Goal: Complete application form: Complete application form

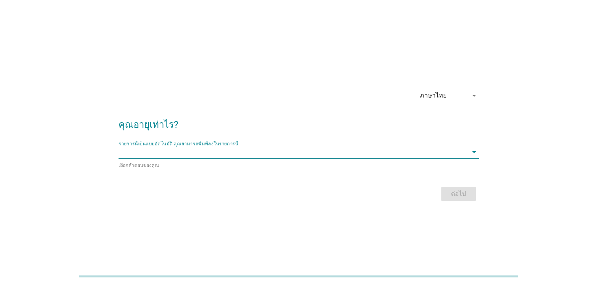
click at [162, 151] on input "รายการนี้เป็นแบบอัตโนมัติ คุณสามารถพิมพ์ลงในรายการนี้" at bounding box center [292, 152] width 349 height 13
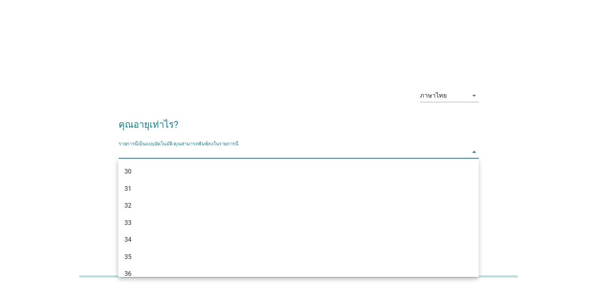
scroll to position [209, 0]
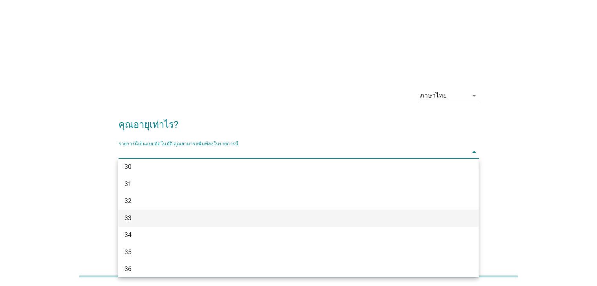
click at [145, 214] on div "33" at bounding box center [283, 218] width 319 height 9
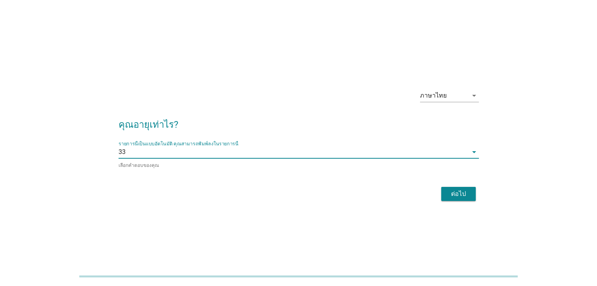
click at [67, 179] on div "ภาษาไทย arrow_drop_down คุณอายุเท่าไร? รายการนี้เป็นแบบอัตโนมัติ [PERSON_NAME]พ…" at bounding box center [298, 143] width 559 height 133
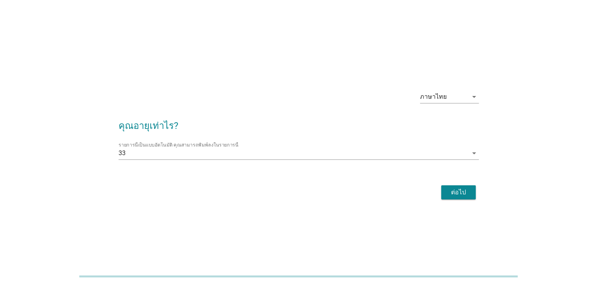
click at [456, 196] on div "ต่อไป" at bounding box center [458, 192] width 22 height 9
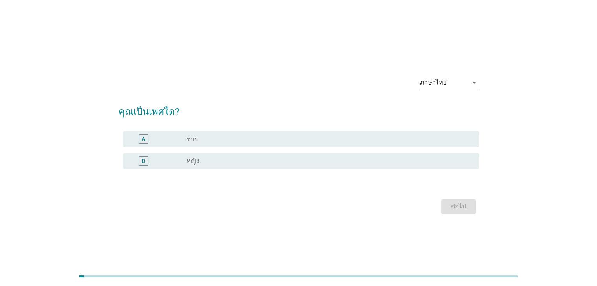
click at [224, 164] on div "radio_button_unchecked หญิง" at bounding box center [325, 161] width 279 height 8
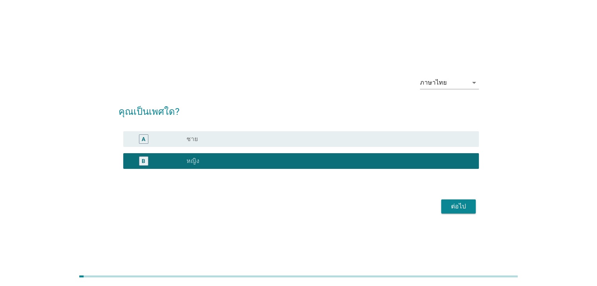
click at [463, 206] on div "ต่อไป" at bounding box center [458, 206] width 22 height 9
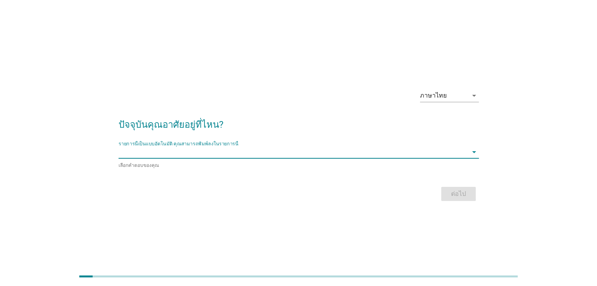
click at [207, 150] on input "รายการนี้เป็นแบบอัตโนมัติ คุณสามารถพิมพ์ลงในรายการนี้" at bounding box center [292, 152] width 349 height 13
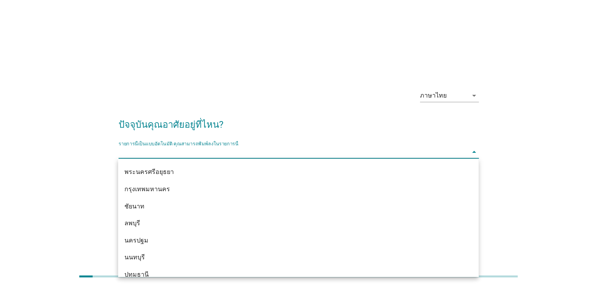
scroll to position [641, 0]
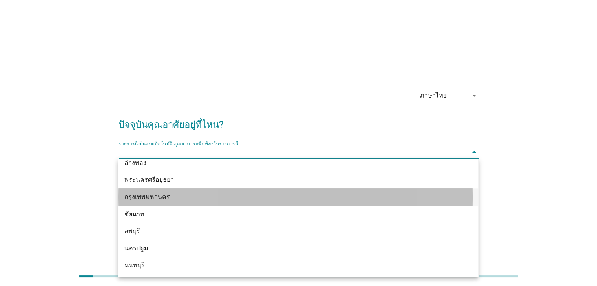
click at [178, 192] on div "กรุงเทพมหานคร" at bounding box center [298, 197] width 360 height 17
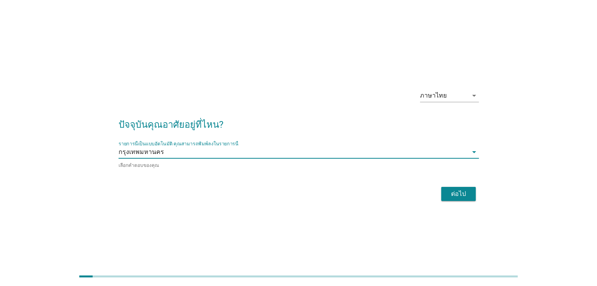
click at [63, 165] on div "ภาษาไทย arrow_drop_down ปัจจุบันคุณอาศัยอยู่ที่ไหน? รายการนี้เป็นแบบอัตโนมัติ […" at bounding box center [298, 143] width 559 height 133
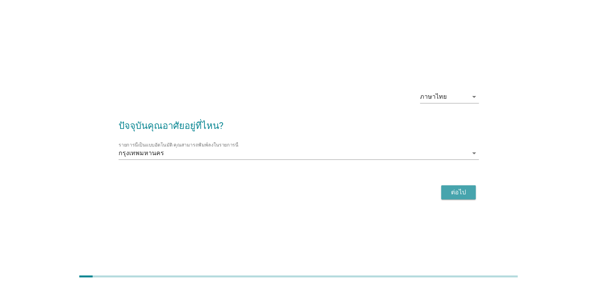
click at [463, 192] on div "ต่อไป" at bounding box center [458, 192] width 22 height 9
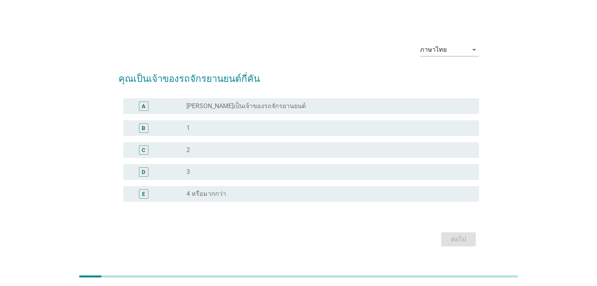
click at [211, 173] on div "radio_button_unchecked 3" at bounding box center [325, 172] width 279 height 8
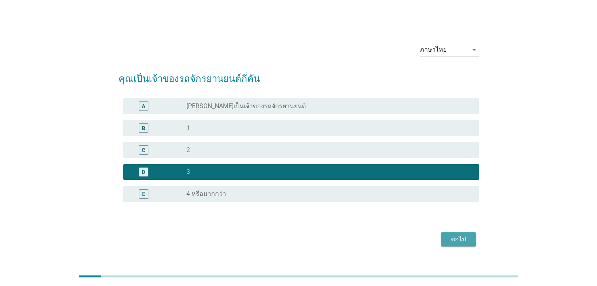
click at [454, 240] on div "ต่อไป" at bounding box center [458, 239] width 22 height 9
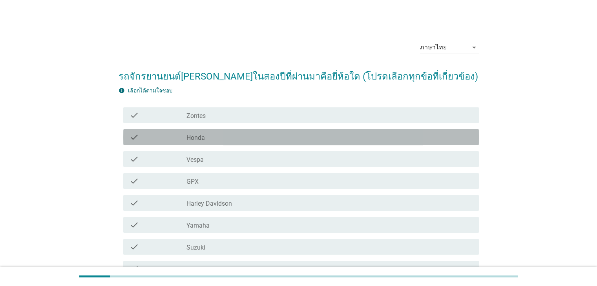
click at [201, 138] on label "Honda" at bounding box center [195, 138] width 18 height 8
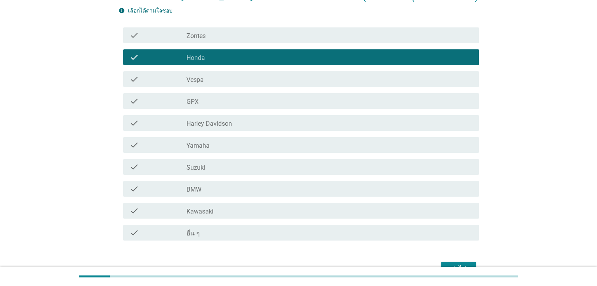
scroll to position [91, 0]
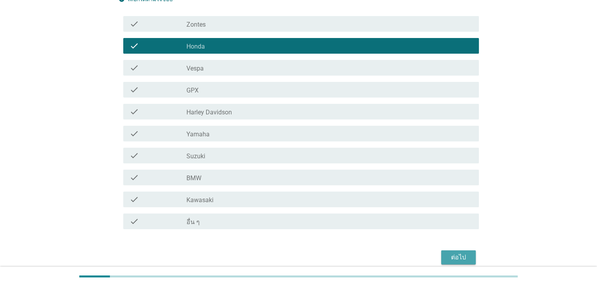
click at [464, 258] on div "ต่อไป" at bounding box center [458, 257] width 22 height 9
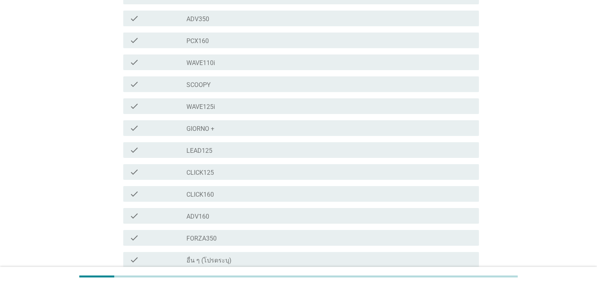
scroll to position [170, 0]
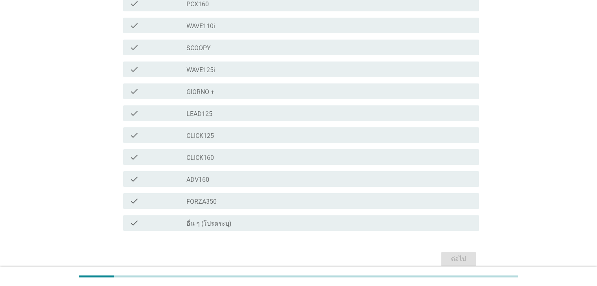
click at [210, 224] on label "อื่น ๆ (โปรดระบุ)" at bounding box center [208, 224] width 45 height 8
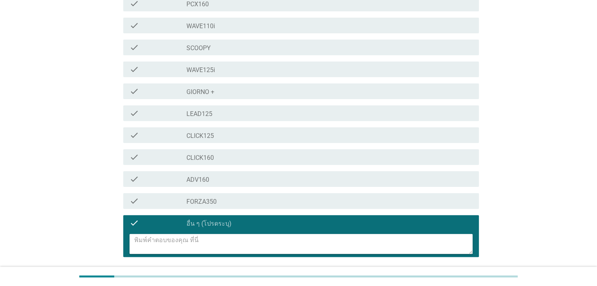
click at [197, 242] on textarea at bounding box center [303, 244] width 338 height 20
type textarea "NC750"
click at [81, 164] on div "ภาษาไทย arrow_drop_down โปรดระบุรุ่นรถจักรยานยนต์[PERSON_NAME]ตั้งแต่[PERSON_NA…" at bounding box center [298, 80] width 559 height 443
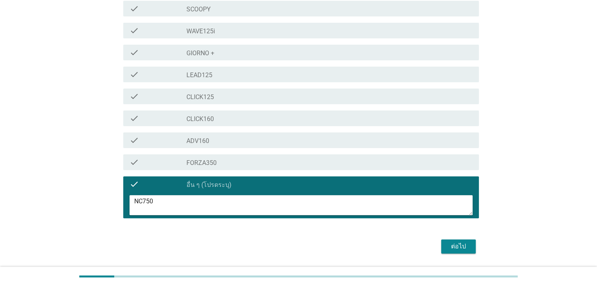
scroll to position [232, 0]
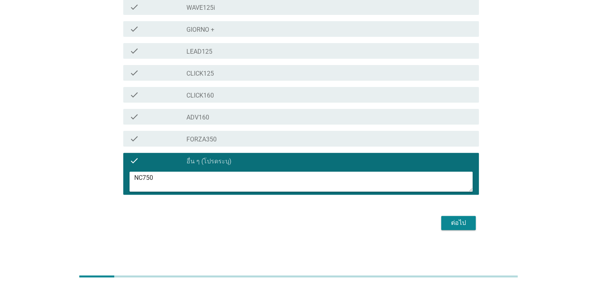
click at [453, 224] on div "ต่อไป" at bounding box center [458, 223] width 22 height 9
